Goal: Transaction & Acquisition: Subscribe to service/newsletter

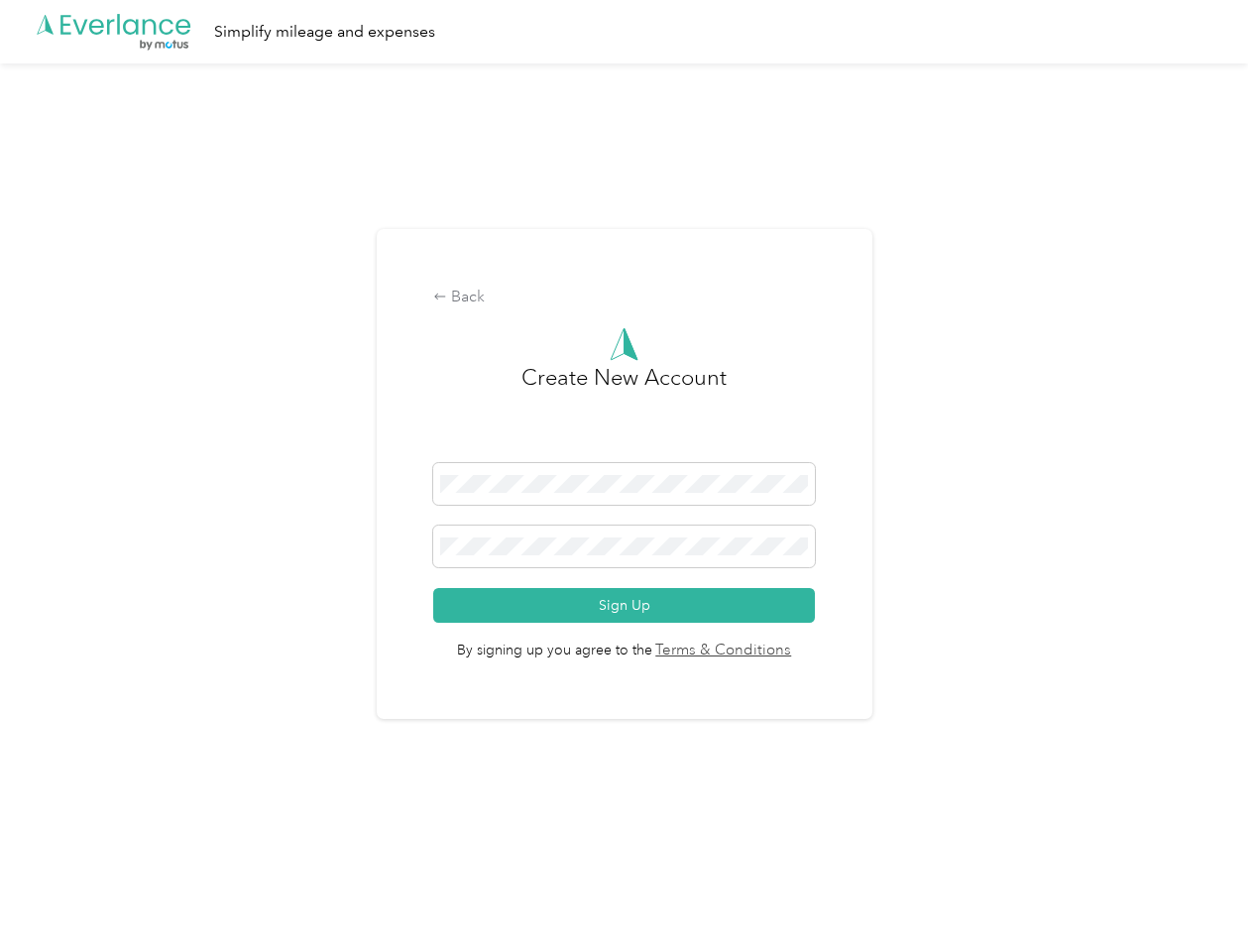
click at [628, 450] on h3 "Create New Account" at bounding box center [624, 411] width 205 height 102
click at [628, 32] on div ".cls-1 { fill: #00adee; } .cls-2 { fill: #fff; } .cls-3 { fill: #707372; } .cls…" at bounding box center [624, 32] width 1248 height 64
click at [628, 297] on div "Back" at bounding box center [624, 297] width 382 height 24
click at [628, 604] on button "Sign Up" at bounding box center [624, 604] width 382 height 35
